Goal: Information Seeking & Learning: Learn about a topic

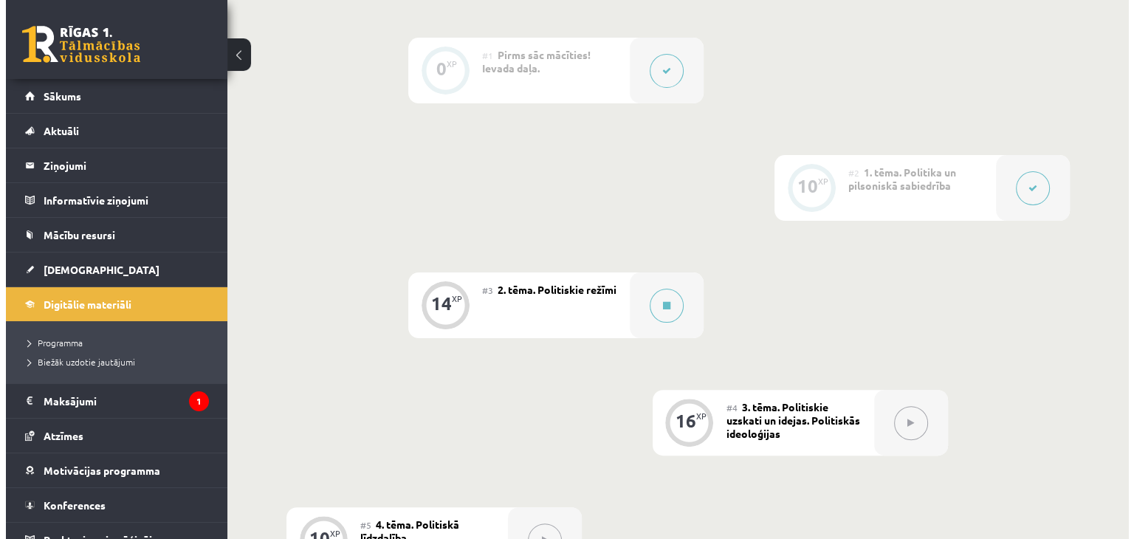
scroll to position [517, 0]
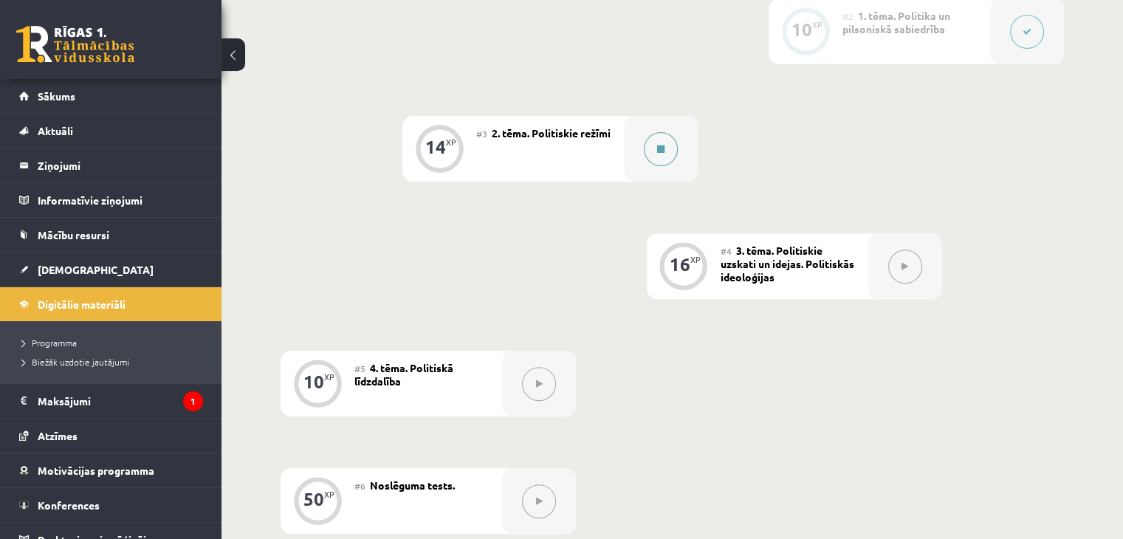
click at [656, 166] on button at bounding box center [661, 149] width 34 height 34
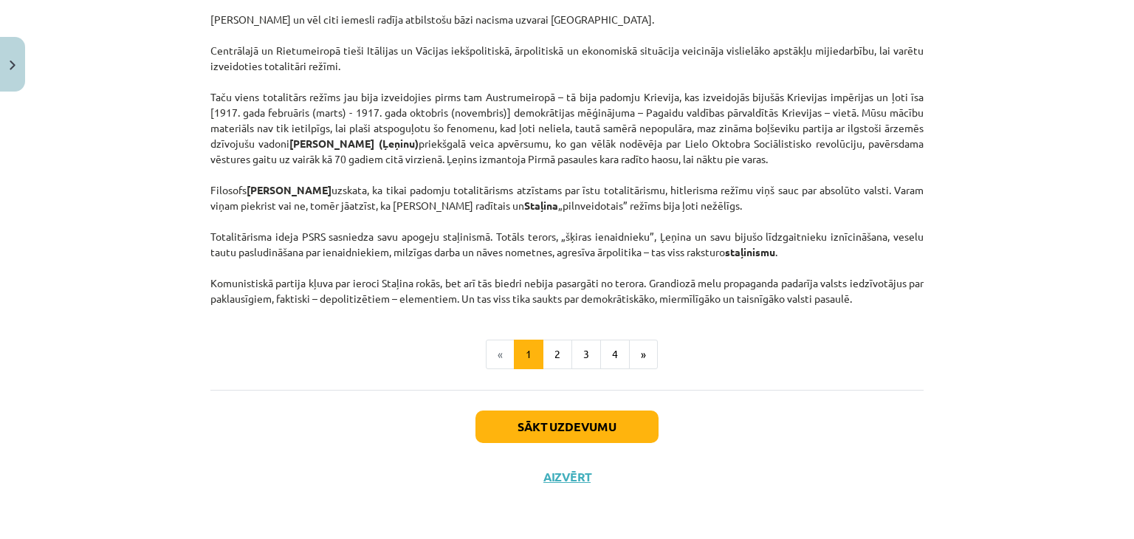
scroll to position [3808, 0]
click at [557, 350] on button "2" at bounding box center [558, 355] width 30 height 30
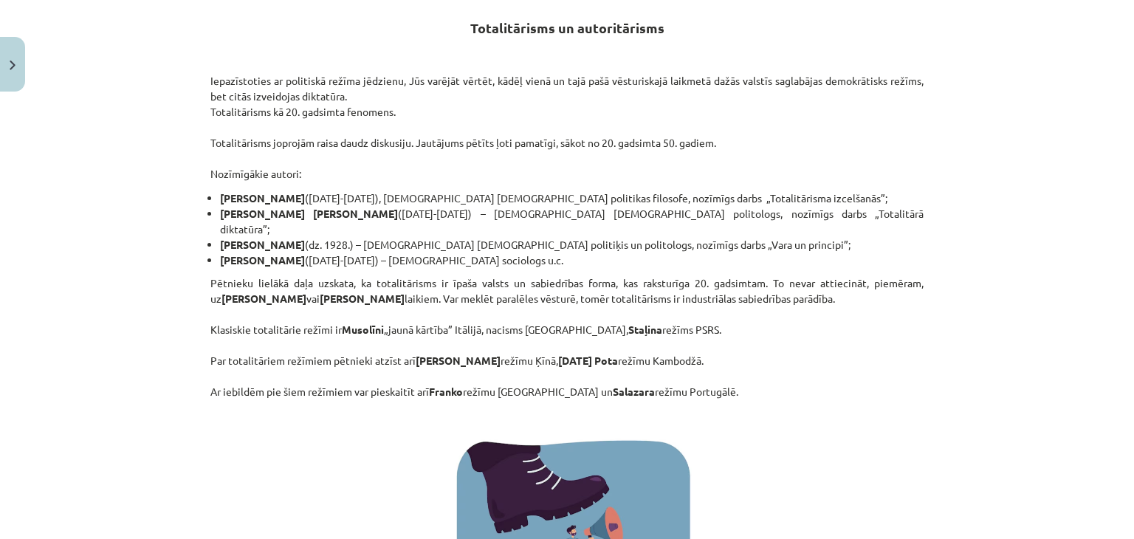
scroll to position [264, 0]
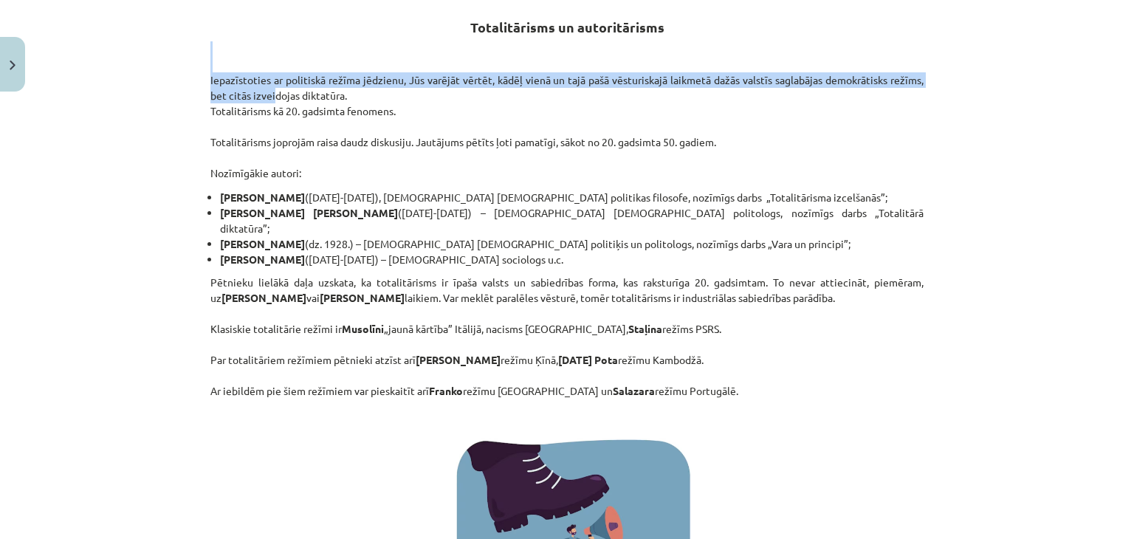
drag, startPoint x: 191, startPoint y: 54, endPoint x: 266, endPoint y: 98, distance: 87.4
click at [266, 98] on div "Mācību tēma: Sociālās zinātnes i - 11. klases 1. ieskaites mācību materiāls #3 …" at bounding box center [567, 269] width 1134 height 539
click at [210, 83] on p "Iepazīstoties ar politiskā režīma jēdzienu, Jūs varējāt vērtēt, kādēļ vienā un …" at bounding box center [566, 111] width 713 height 140
click at [193, 85] on div "Mācību tēma: Sociālās zinātnes i - 11. klases 1. ieskaites mācību materiāls #3 …" at bounding box center [567, 269] width 1134 height 539
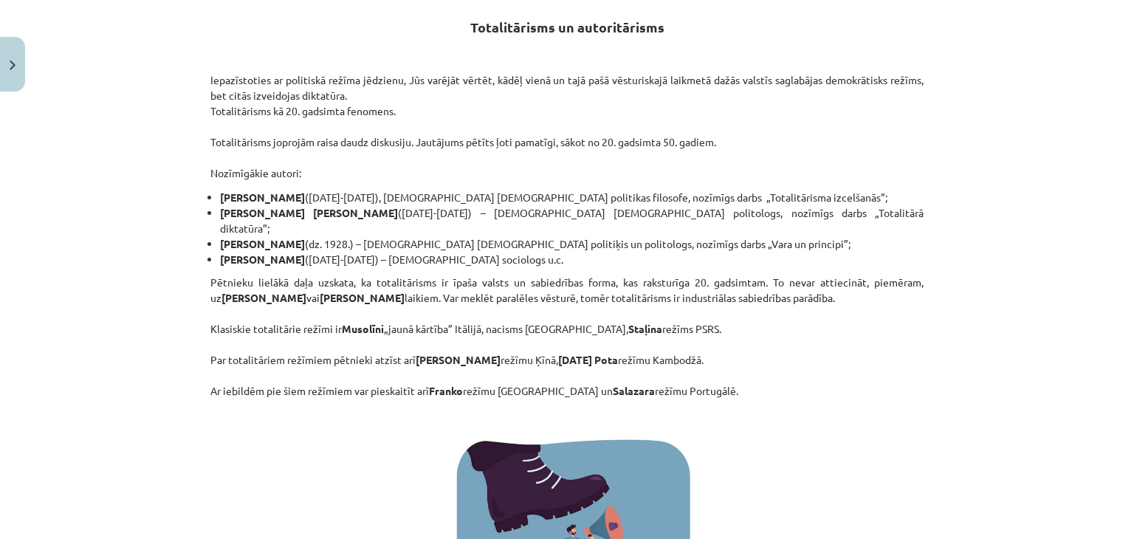
drag, startPoint x: 208, startPoint y: 75, endPoint x: 208, endPoint y: 83, distance: 8.2
click at [210, 83] on p "Iepazīstoties ar politiskā režīma jēdzienu, Jūs varējāt vērtēt, kādēļ vienā un …" at bounding box center [566, 111] width 713 height 140
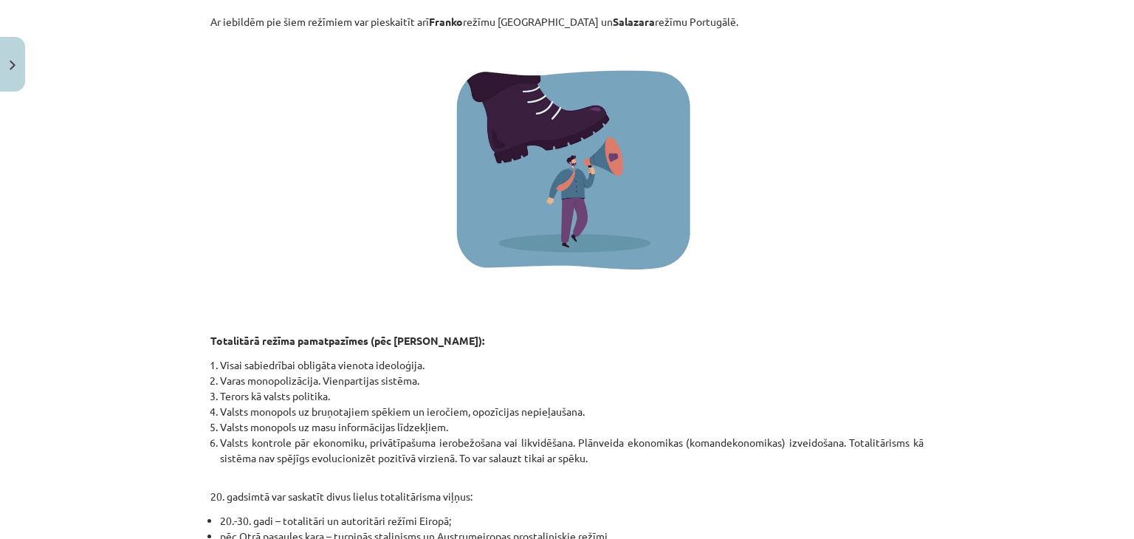
scroll to position [744, 0]
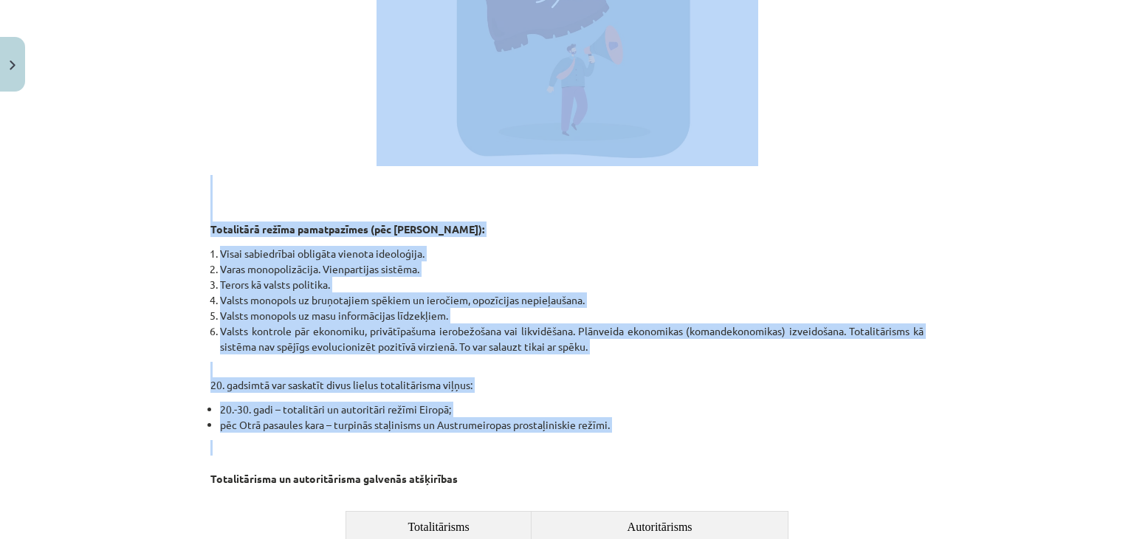
drag, startPoint x: 199, startPoint y: 78, endPoint x: 724, endPoint y: 417, distance: 625.4
copy div "Loremipsumdol si ametconse adipis elitsedd, Eiu tempori utlabo, etdol magna al …"
click at [576, 325] on li "Valsts kontrole pār ekonomiku, privātīpašuma ierobežošana vai likvidēšana. Plān…" at bounding box center [572, 338] width 704 height 31
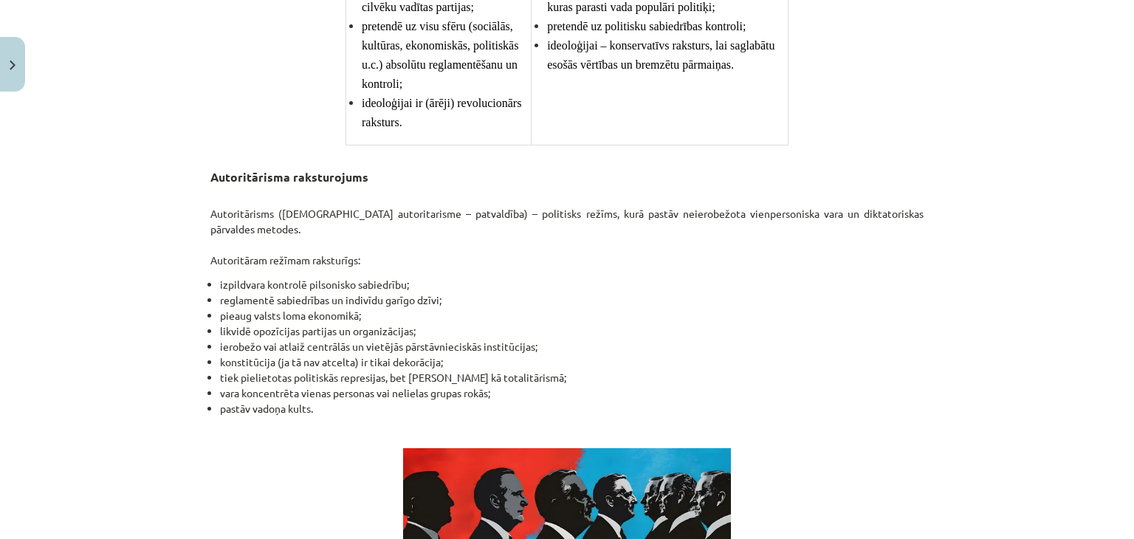
scroll to position [1329, 0]
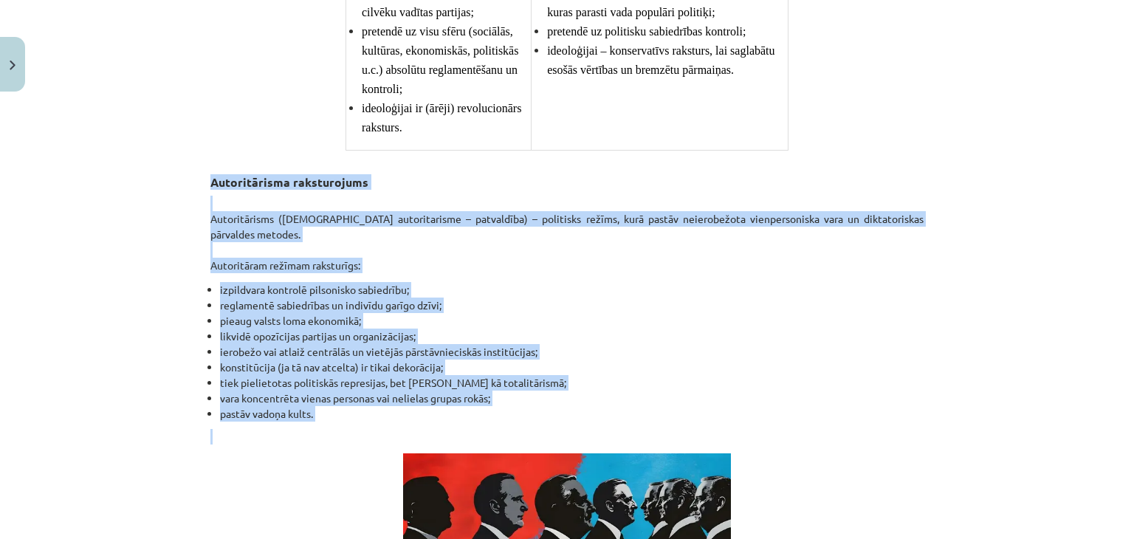
drag, startPoint x: 177, startPoint y: 151, endPoint x: 625, endPoint y: 370, distance: 498.7
click at [629, 378] on div "Mācību tēma: Sociālās zinātnes i - 11. klases 1. ieskaites mācību materiāls #3 …" at bounding box center [567, 269] width 1134 height 539
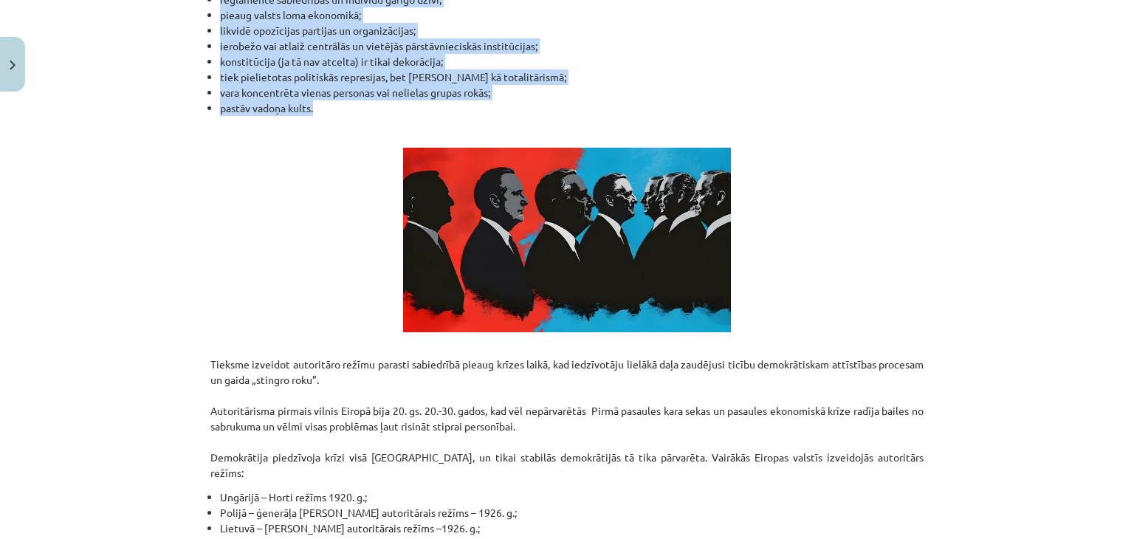
scroll to position [1625, 0]
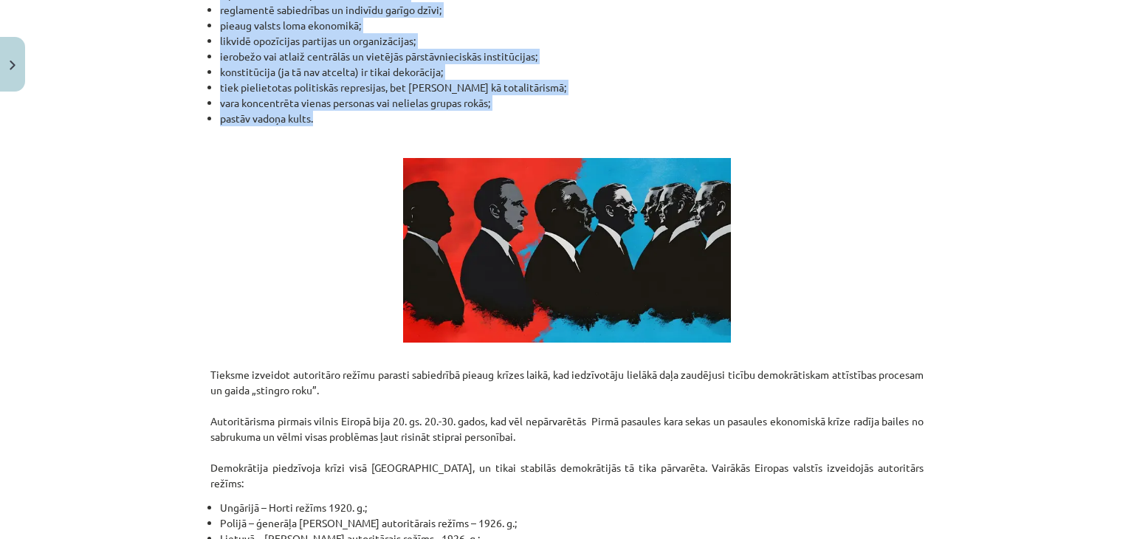
drag, startPoint x: 217, startPoint y: 85, endPoint x: 244, endPoint y: 140, distance: 61.1
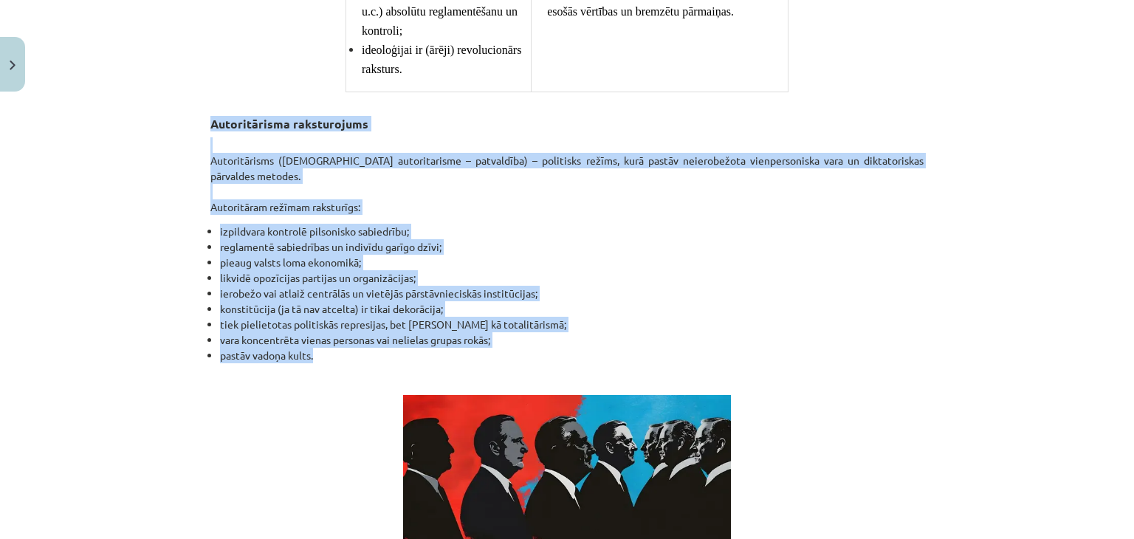
scroll to position [1255, 0]
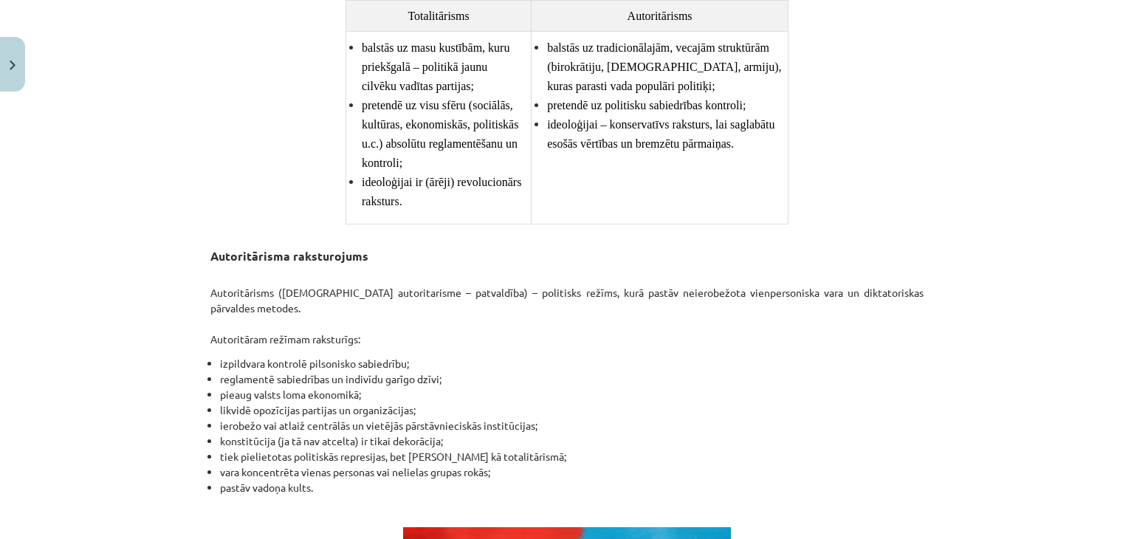
drag, startPoint x: 166, startPoint y: 222, endPoint x: 182, endPoint y: 234, distance: 20.0
click at [176, 230] on div "Mācību tēma: Sociālās zinātnes i - 11. klases 1. ieskaites mācību materiāls #3 …" at bounding box center [567, 269] width 1134 height 539
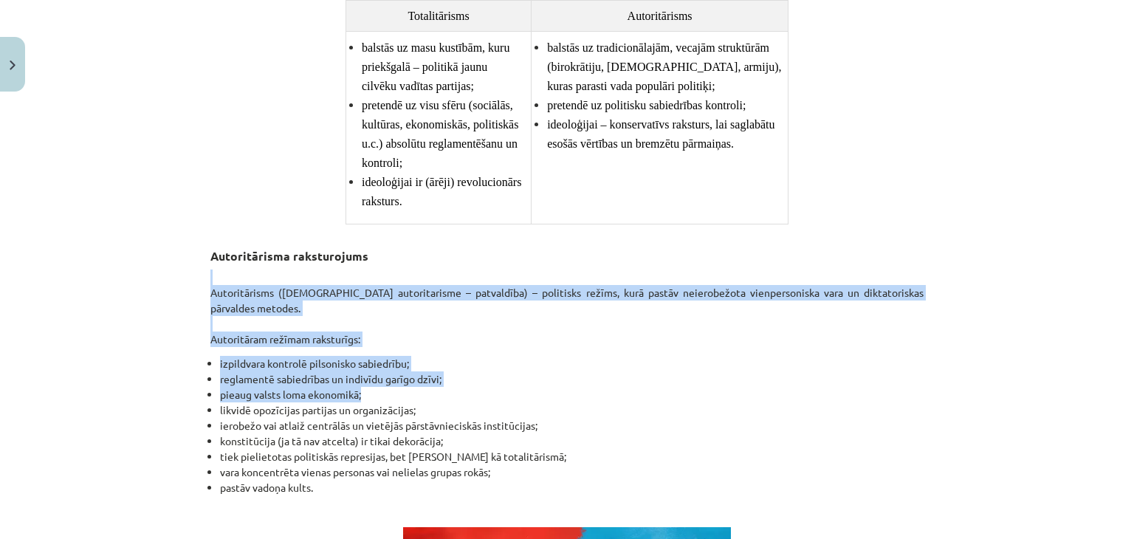
drag, startPoint x: 192, startPoint y: 241, endPoint x: 127, endPoint y: 185, distance: 85.9
click at [305, 283] on div "Mācību tēma: Sociālās zinātnes i - 11. klases 1. ieskaites mācību materiāls #3 …" at bounding box center [567, 269] width 1134 height 539
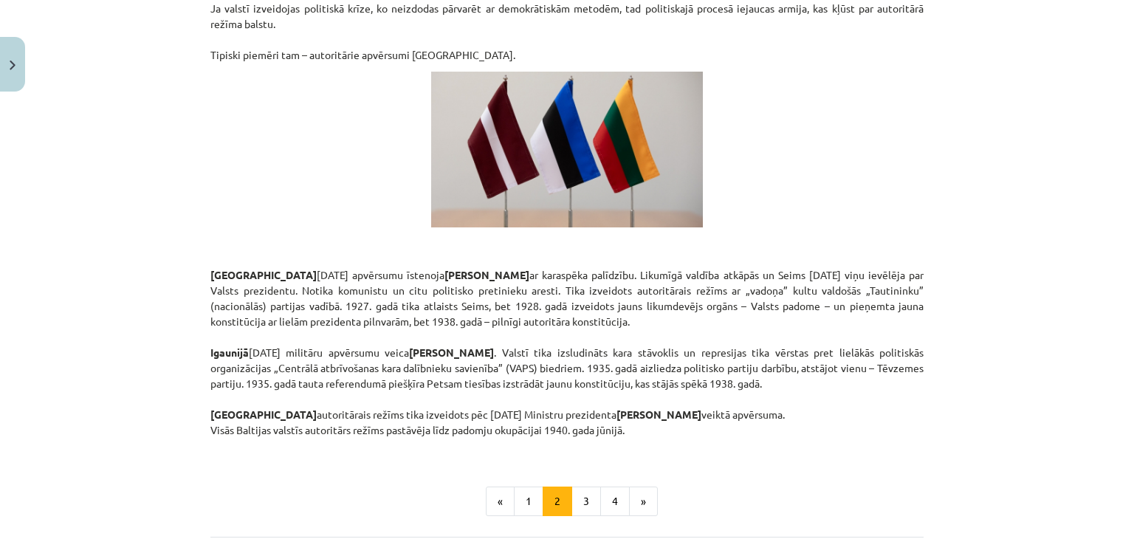
scroll to position [2562, 0]
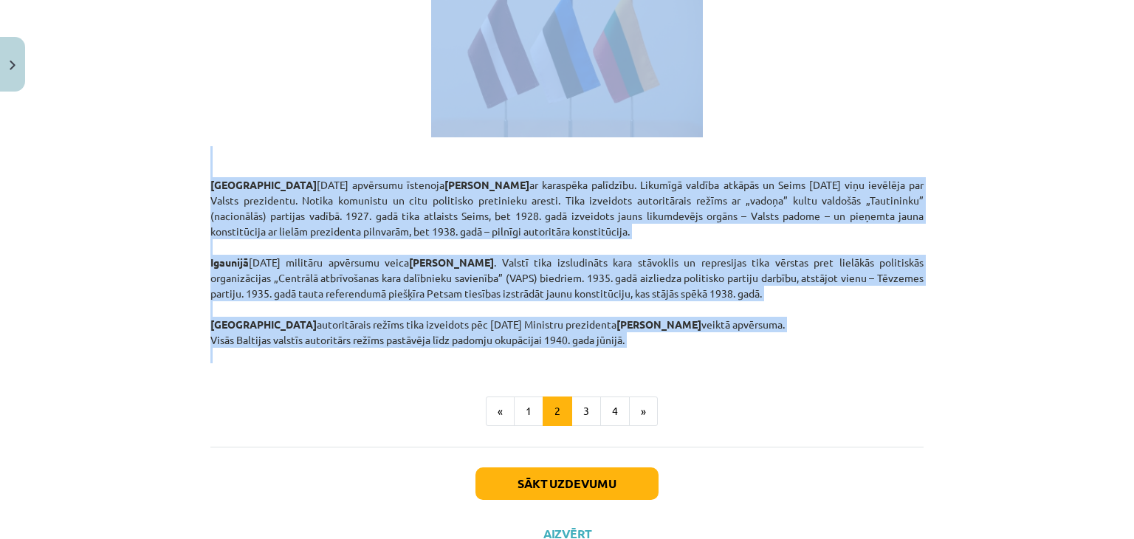
drag, startPoint x: 201, startPoint y: 225, endPoint x: 730, endPoint y: 299, distance: 533.9
copy div "Loremipsumdol sitametconse Adipiscingeli (seddoe temporincidid – utlaboreet) – …"
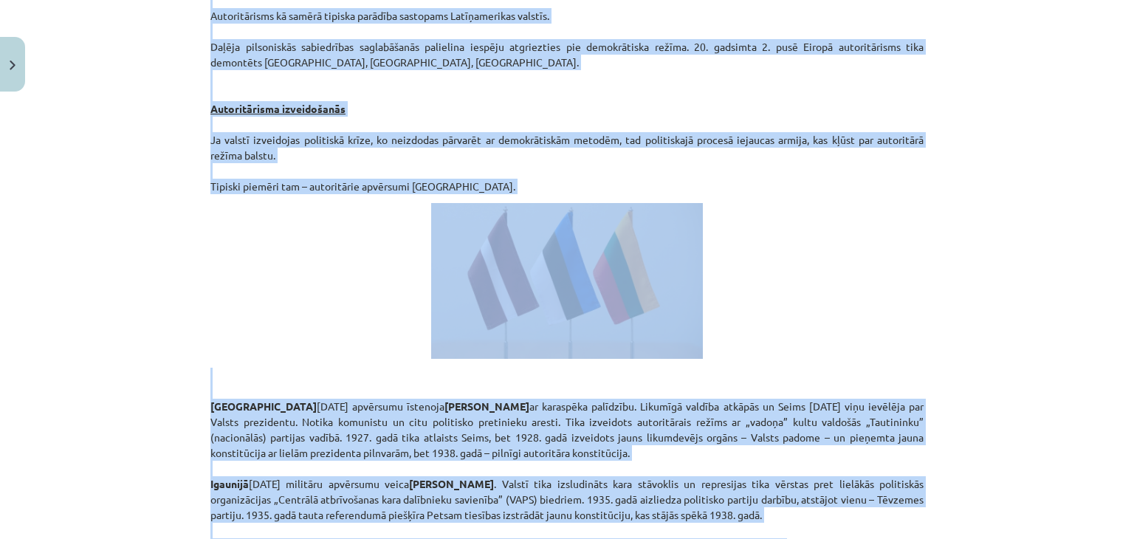
scroll to position [2267, 0]
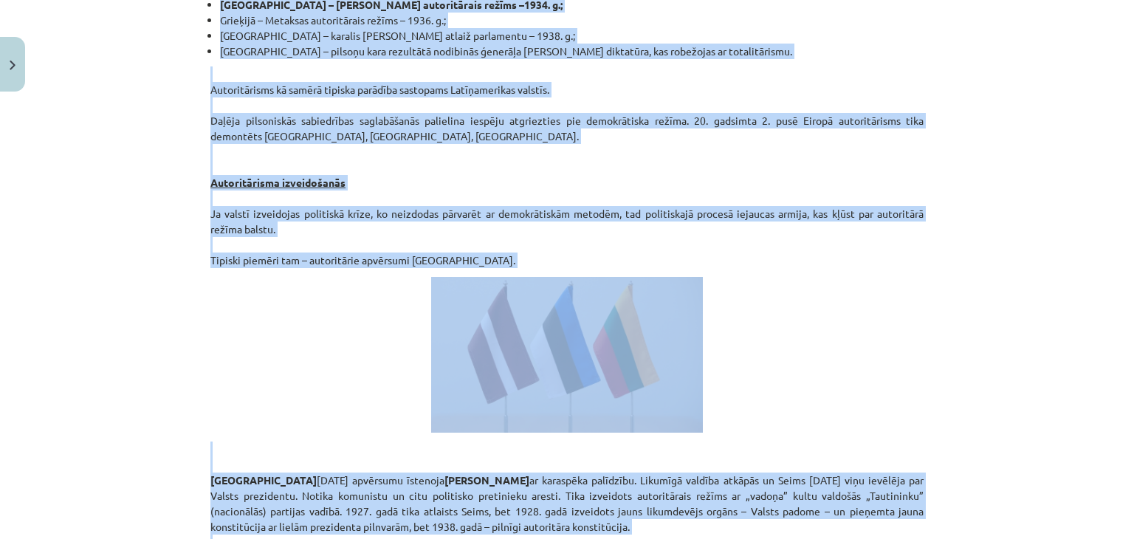
click at [285, 184] on p "Autoritārisms kā samērā tipiska parādība sastopams Latīņamerikas valstīs. Daļēj…" at bounding box center [566, 167] width 713 height 202
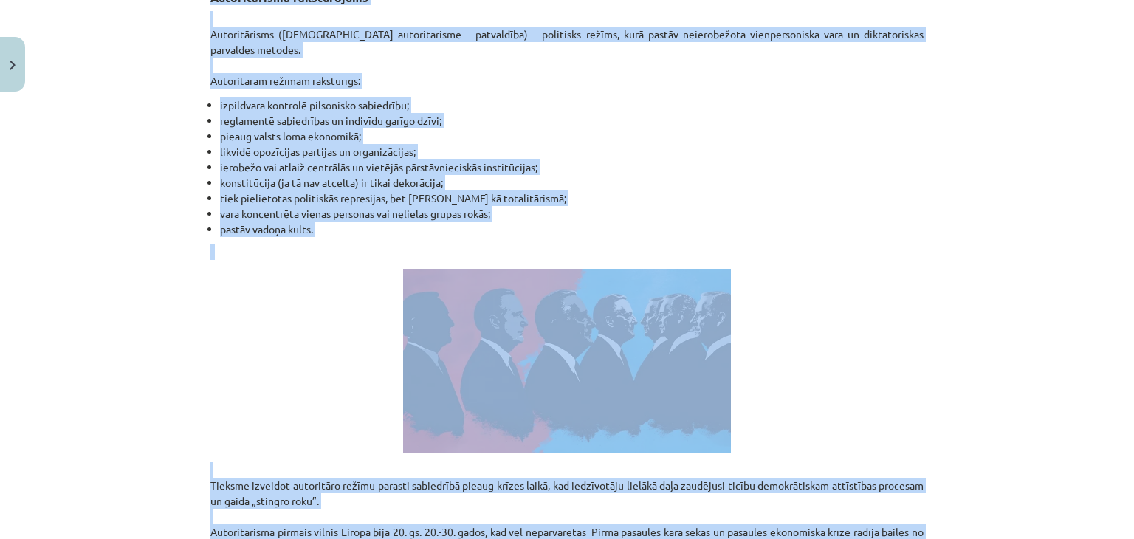
scroll to position [1381, 0]
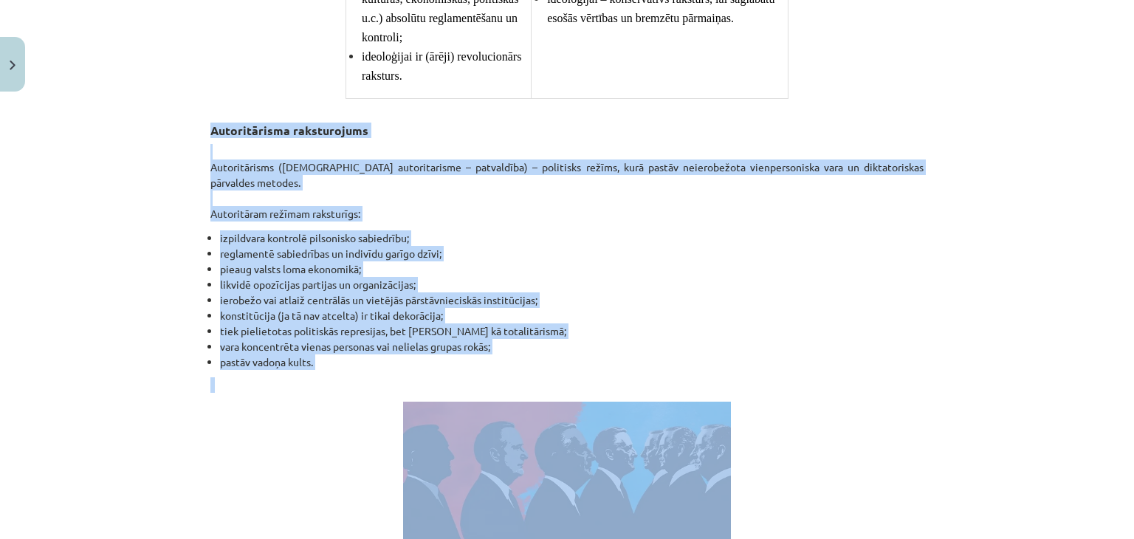
click at [170, 143] on div "Mācību tēma: Sociālās zinātnes i - 11. klases 1. ieskaites mācību materiāls #3 …" at bounding box center [567, 269] width 1134 height 539
click at [168, 208] on div "Mācību tēma: Sociālās zinātnes i - 11. klases 1. ieskaites mācību materiāls #3 …" at bounding box center [567, 269] width 1134 height 539
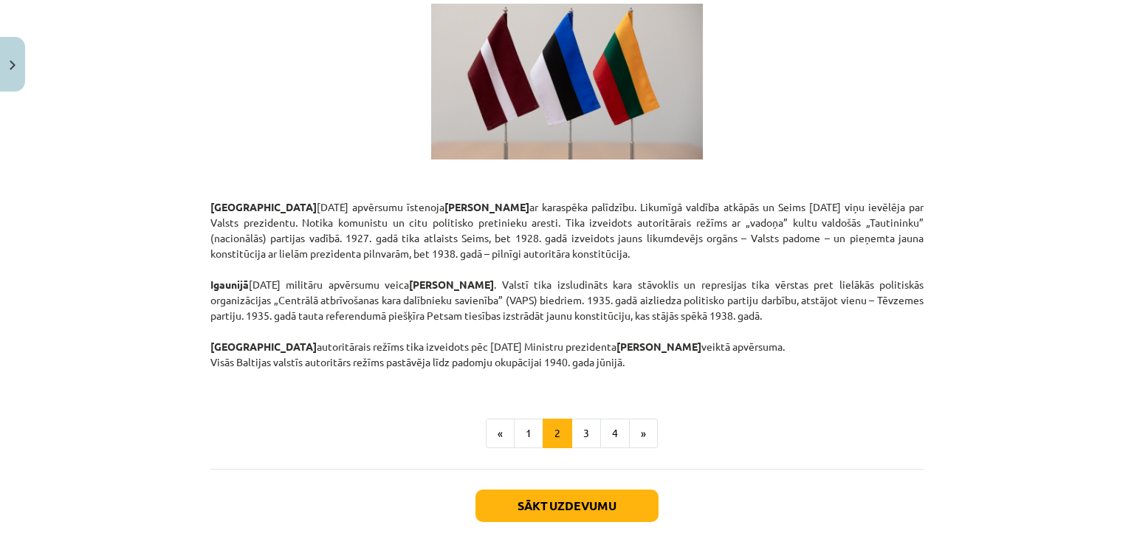
scroll to position [2562, 0]
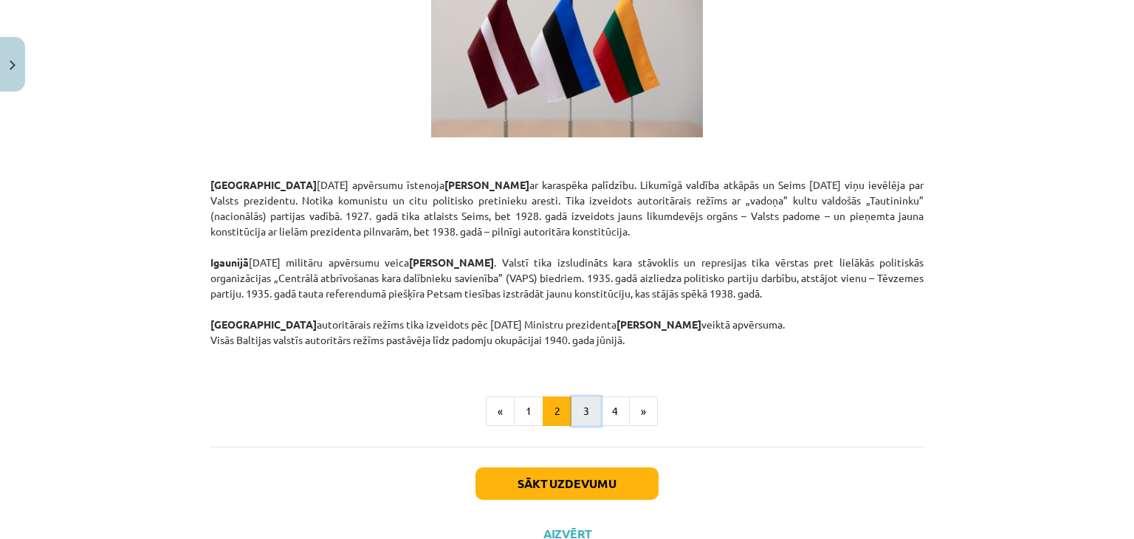
click at [576, 397] on button "3" at bounding box center [587, 412] width 30 height 30
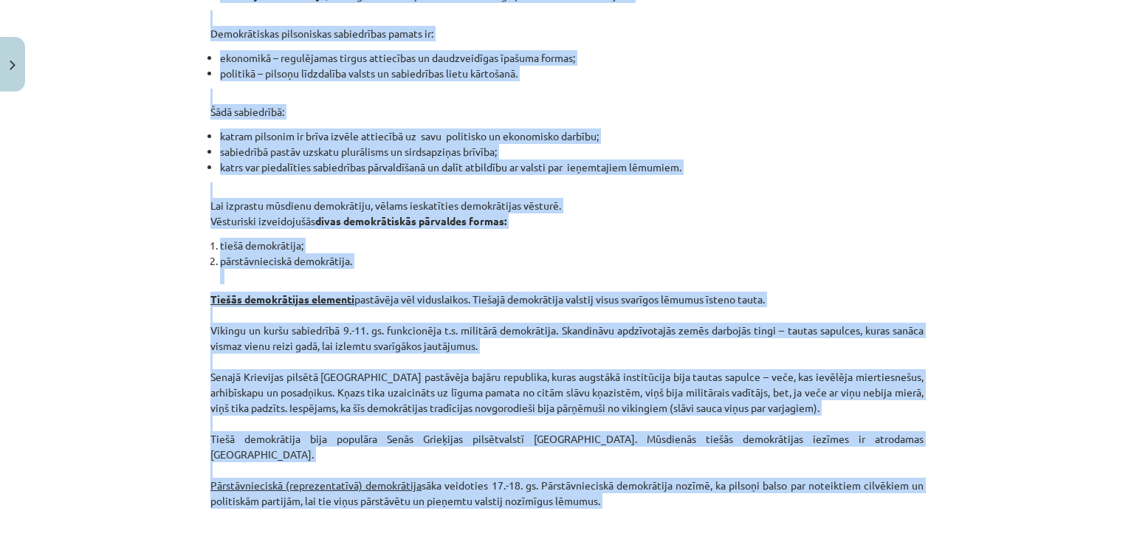
scroll to position [1424, 0]
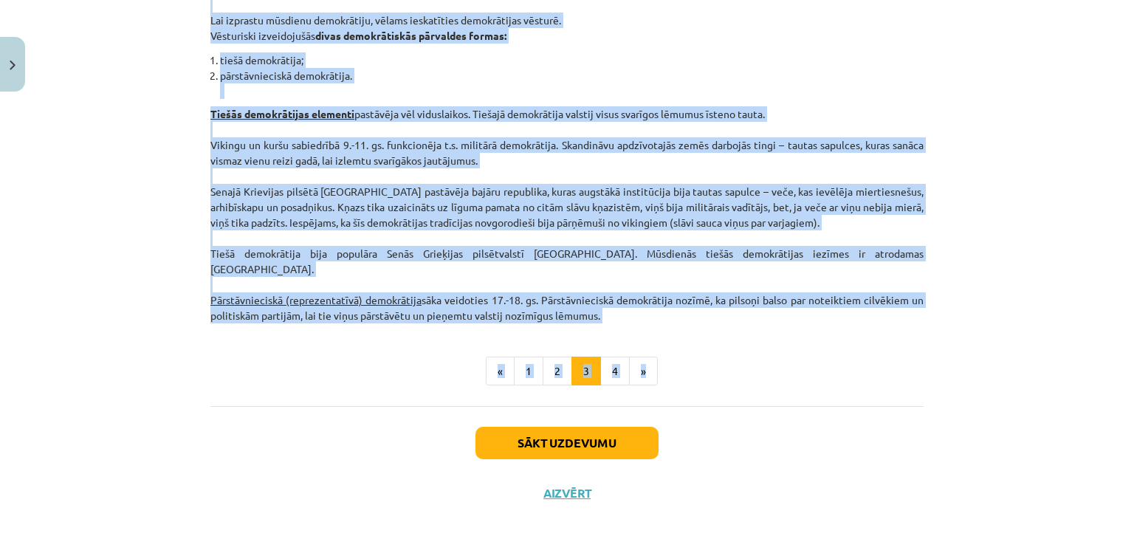
drag, startPoint x: 188, startPoint y: 147, endPoint x: 682, endPoint y: 295, distance: 514.9
click at [682, 295] on div "Mācību tēma: Sociālās zinātnes i - 11. klases 1. ieskaites mācību materiāls #3 …" at bounding box center [567, 269] width 1134 height 539
copy div "Loremipsumdol sitame Consectetur ad elit seddoei tempori, utl etdol magnaa enim…"
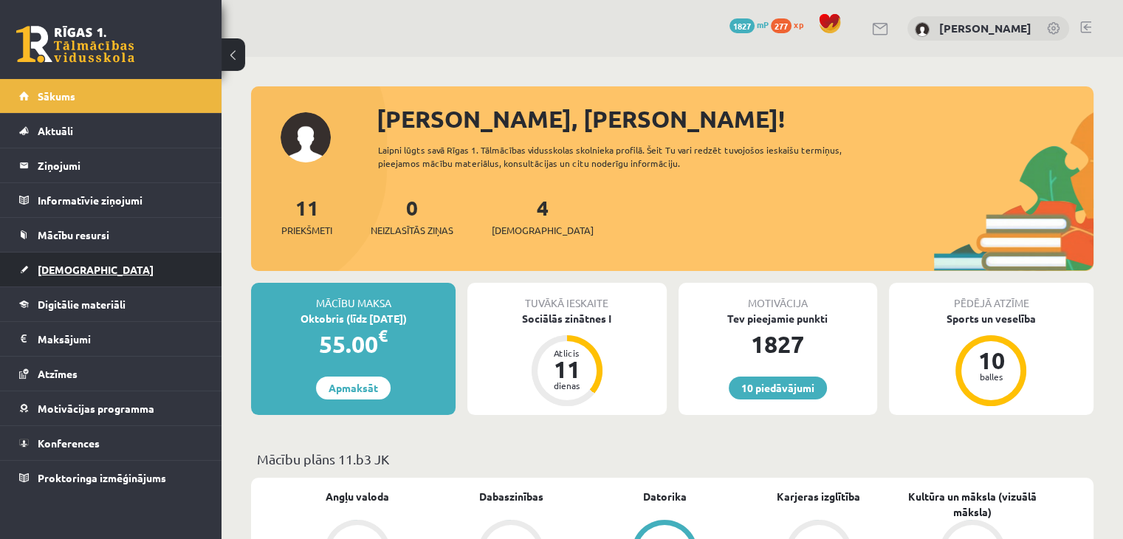
click at [116, 267] on link "[DEMOGRAPHIC_DATA]" at bounding box center [111, 270] width 184 height 34
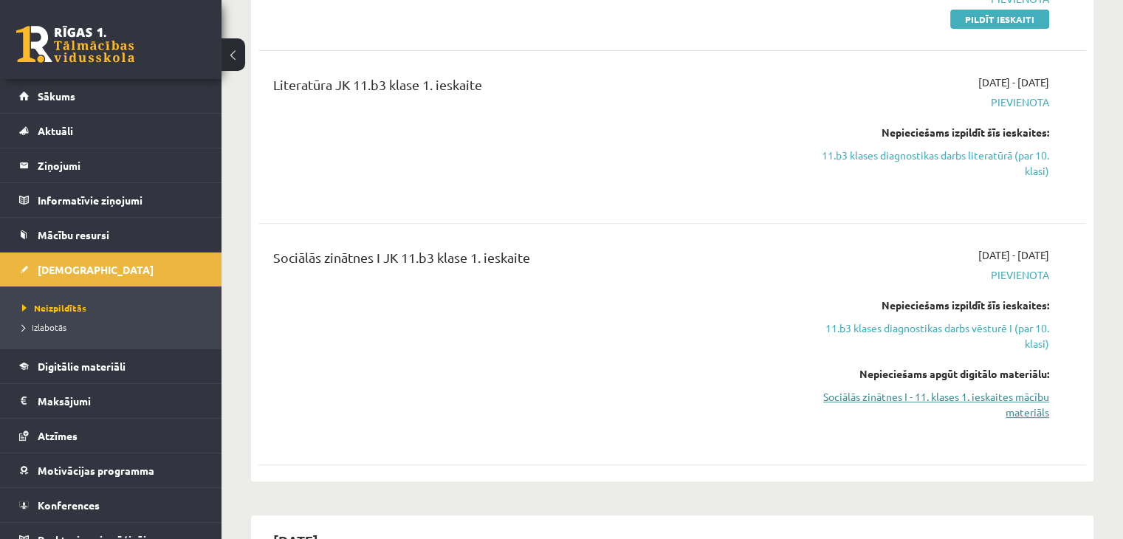
scroll to position [591, 0]
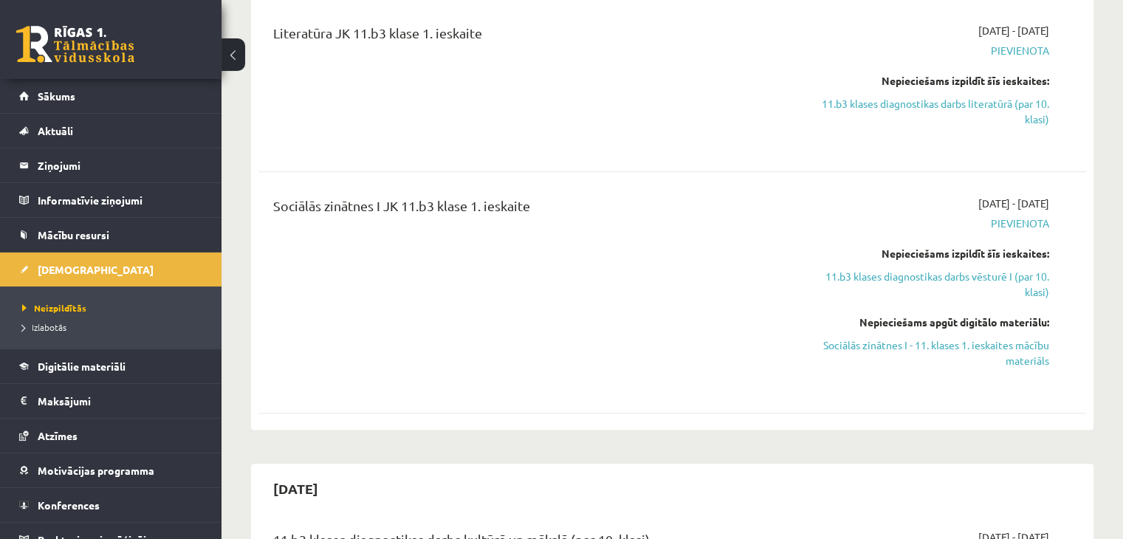
drag, startPoint x: 1018, startPoint y: 349, endPoint x: 638, endPoint y: 79, distance: 466.1
click at [1018, 349] on link "Sociālās zinātnes I - 11. klases 1. ieskaites mācību materiāls" at bounding box center [928, 352] width 244 height 31
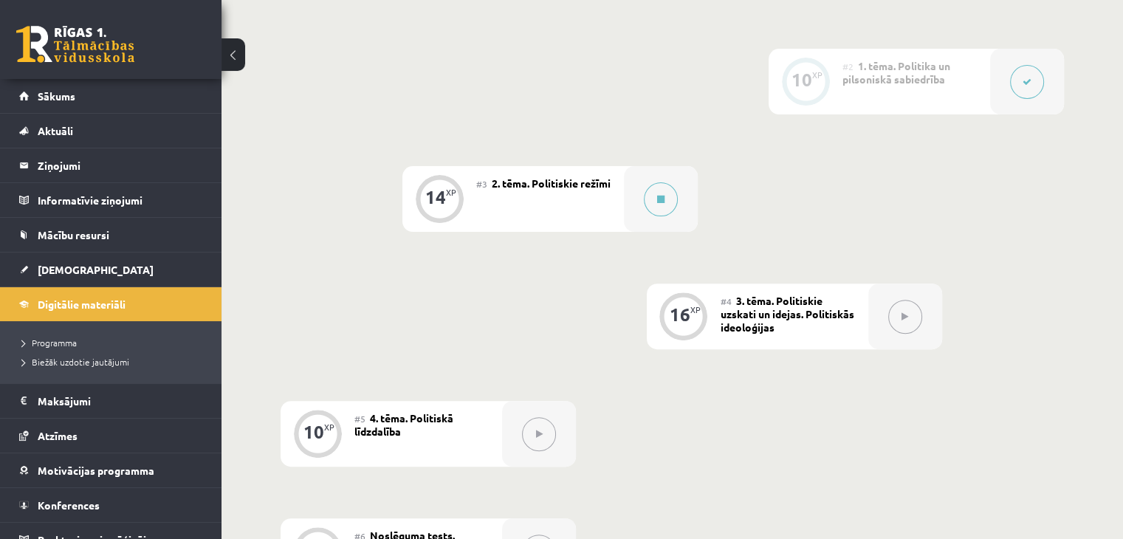
scroll to position [443, 0]
